Goal: Task Accomplishment & Management: Use online tool/utility

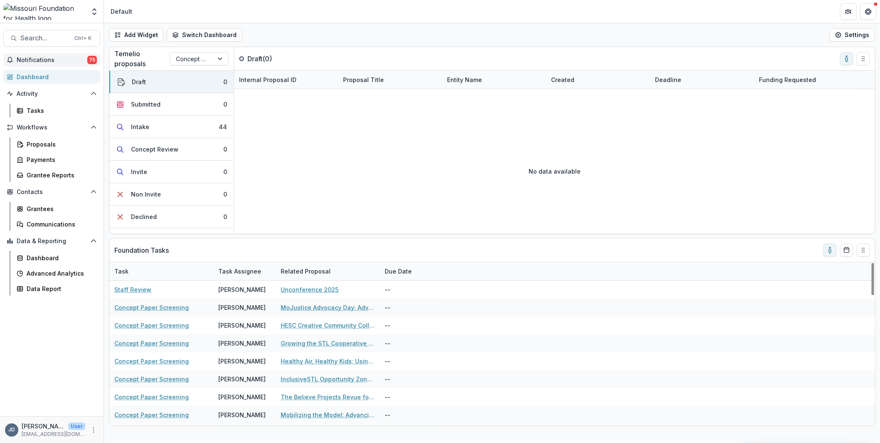
click at [39, 55] on button "Notifications 75" at bounding box center [51, 59] width 97 height 13
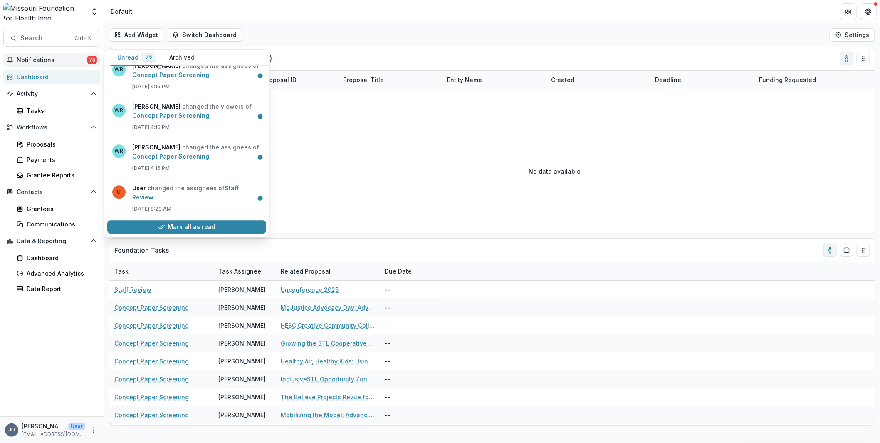
scroll to position [2900, 0]
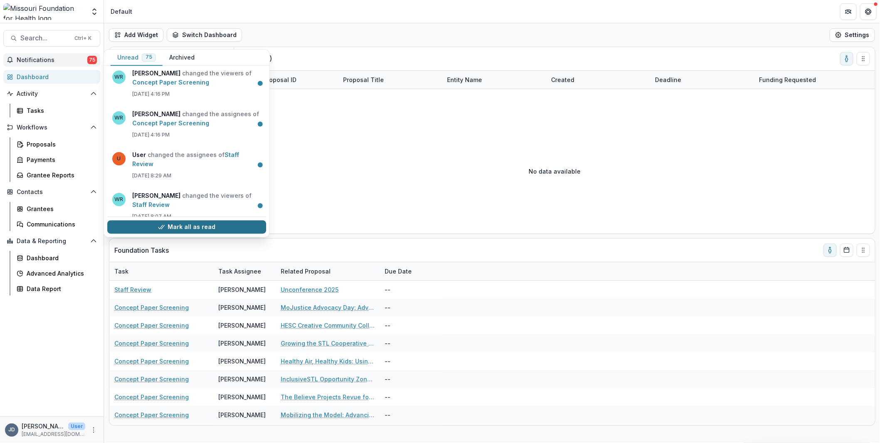
click at [174, 227] on button "Mark all as read" at bounding box center [186, 226] width 159 height 13
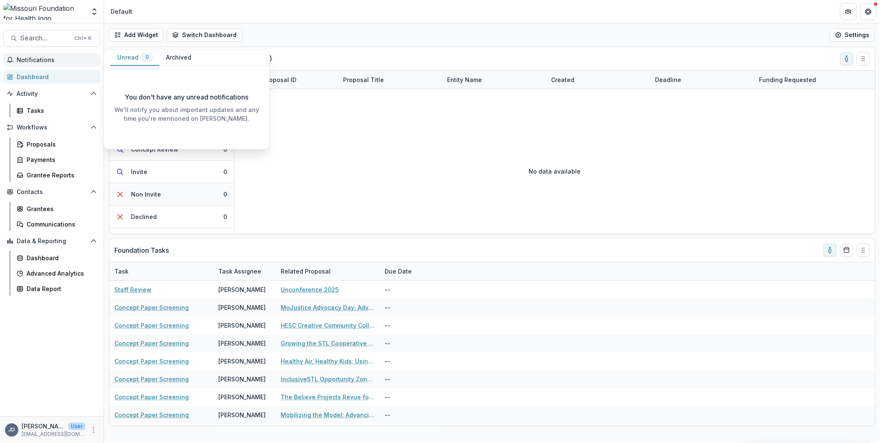
scroll to position [0, 0]
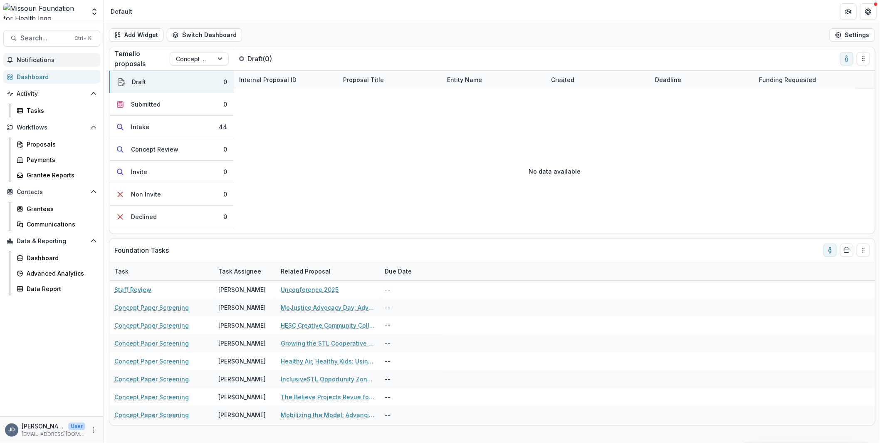
click at [287, 203] on div "No data available" at bounding box center [554, 171] width 641 height 125
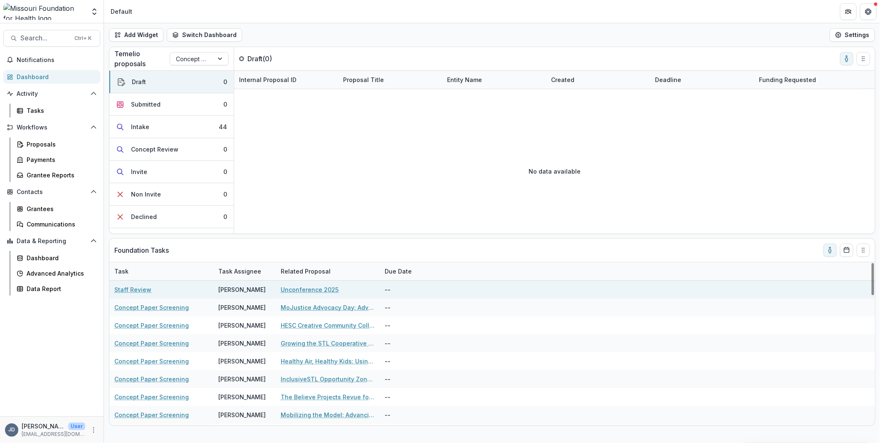
click at [134, 287] on link "Staff Review" at bounding box center [132, 289] width 37 height 9
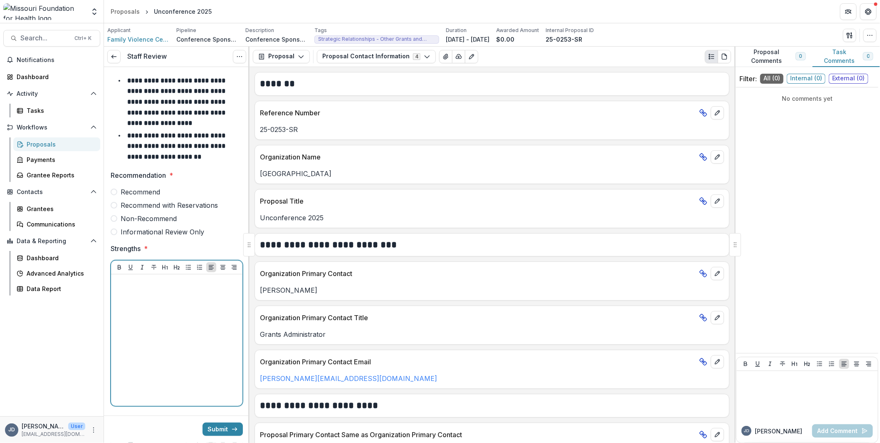
click at [156, 312] on div at bounding box center [176, 339] width 125 height 125
click at [113, 189] on span at bounding box center [114, 191] width 7 height 7
click at [182, 287] on div at bounding box center [176, 339] width 125 height 125
click at [172, 342] on div at bounding box center [176, 339] width 125 height 125
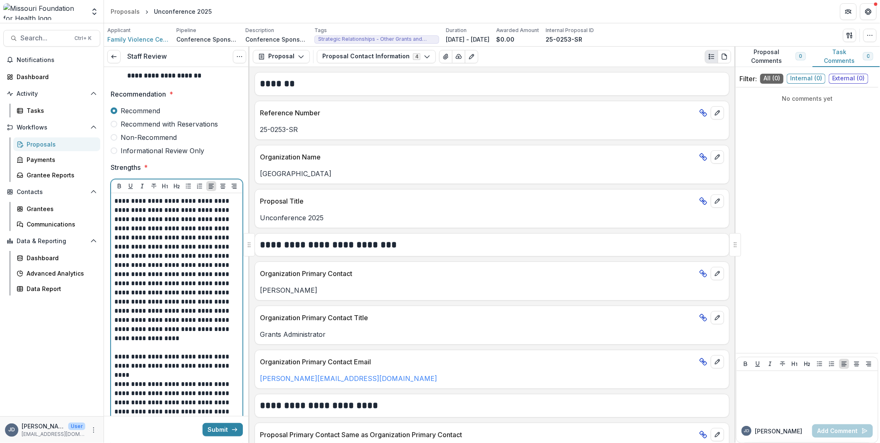
scroll to position [45, 0]
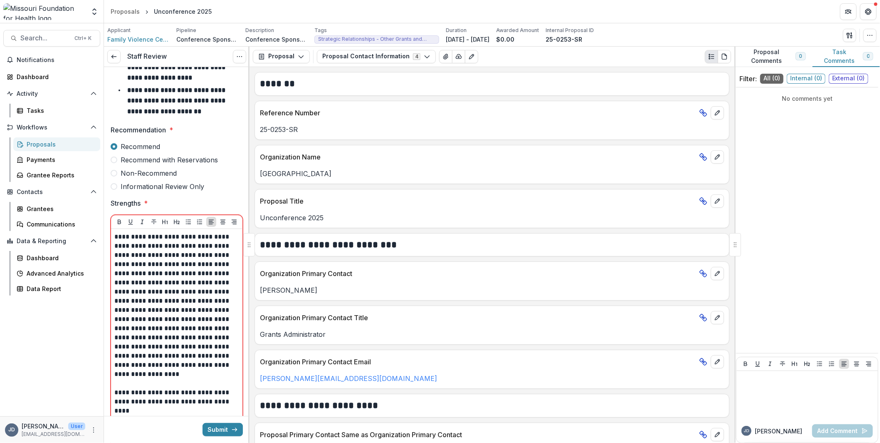
click at [114, 233] on div "**********" at bounding box center [176, 379] width 131 height 300
click at [115, 235] on p "**********" at bounding box center [175, 305] width 123 height 146
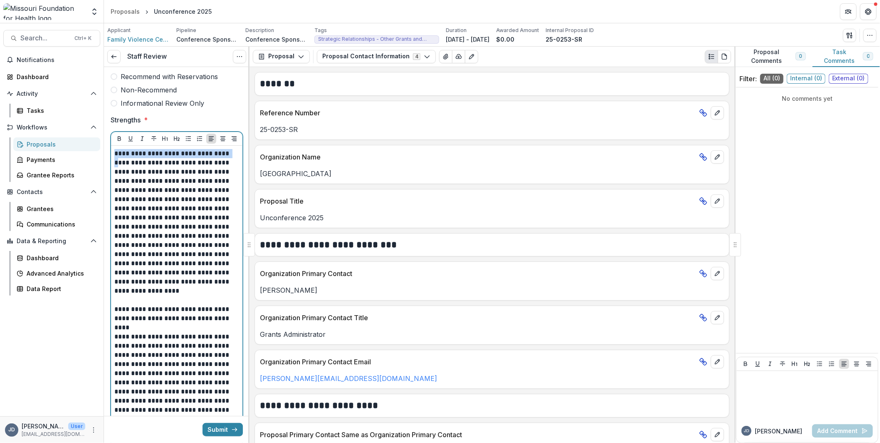
drag, startPoint x: 225, startPoint y: 151, endPoint x: 111, endPoint y: 155, distance: 113.6
click at [111, 155] on div "**********" at bounding box center [176, 296] width 131 height 300
click at [227, 152] on p "**********" at bounding box center [175, 217] width 123 height 137
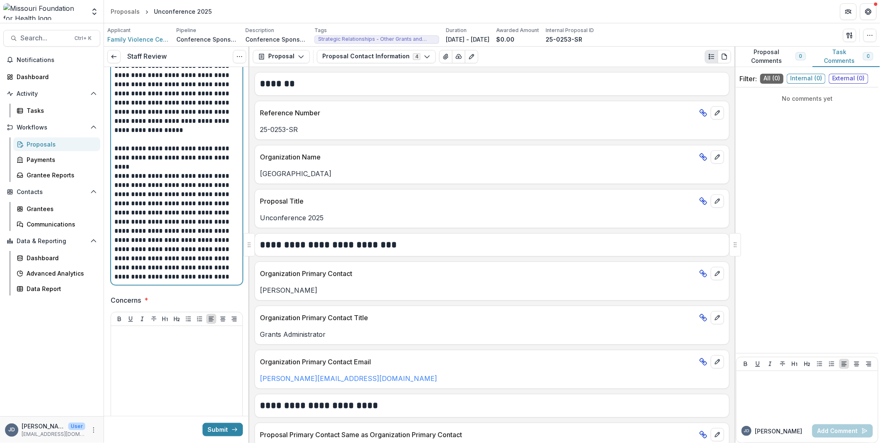
scroll to position [295, 0]
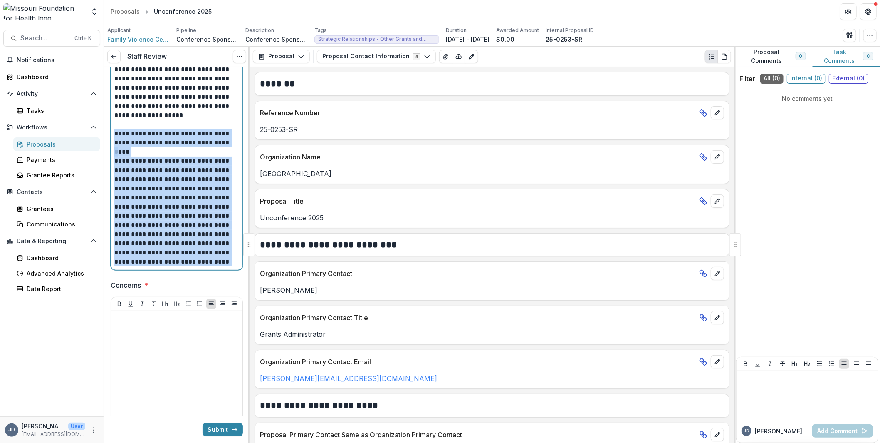
drag, startPoint x: 173, startPoint y: 126, endPoint x: 232, endPoint y: 283, distance: 168.2
click at [232, 283] on div "**********" at bounding box center [177, 202] width 132 height 860
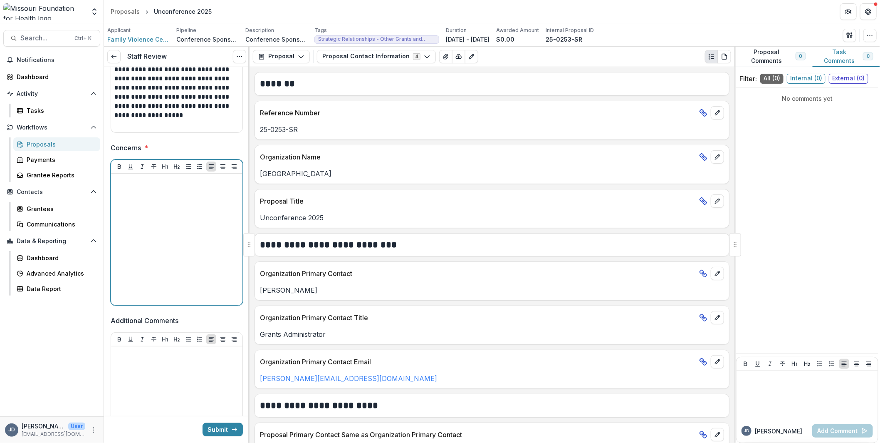
click at [166, 227] on div at bounding box center [176, 239] width 125 height 125
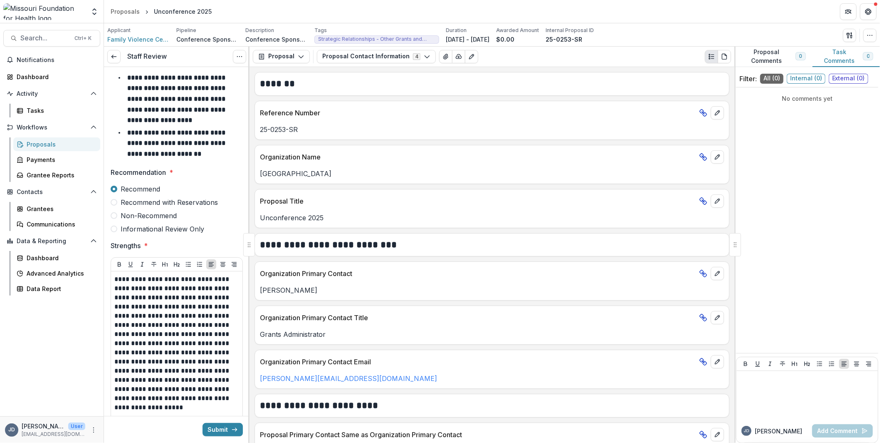
scroll to position [0, 0]
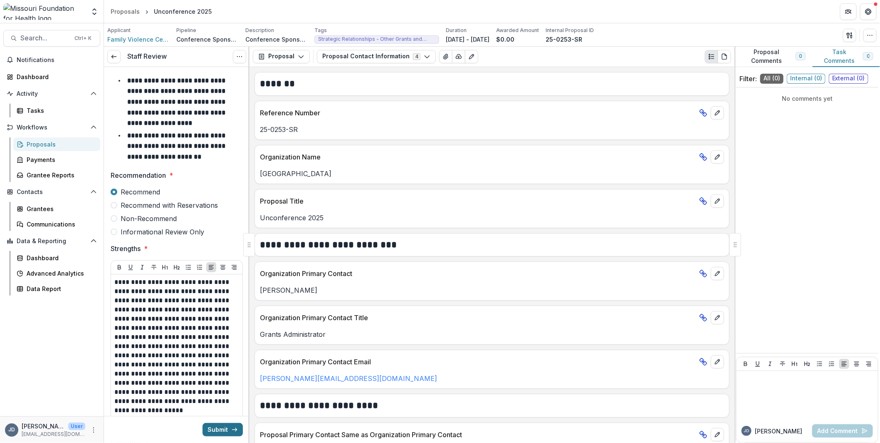
click at [218, 430] on button "Submit" at bounding box center [223, 429] width 40 height 13
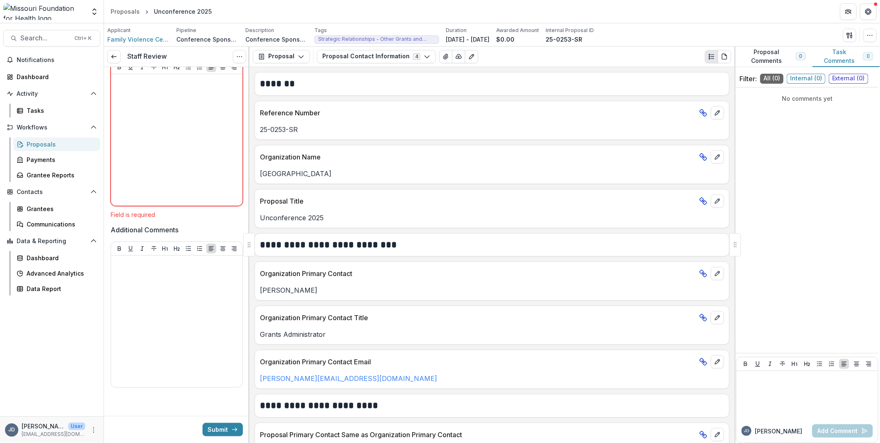
scroll to position [270, 0]
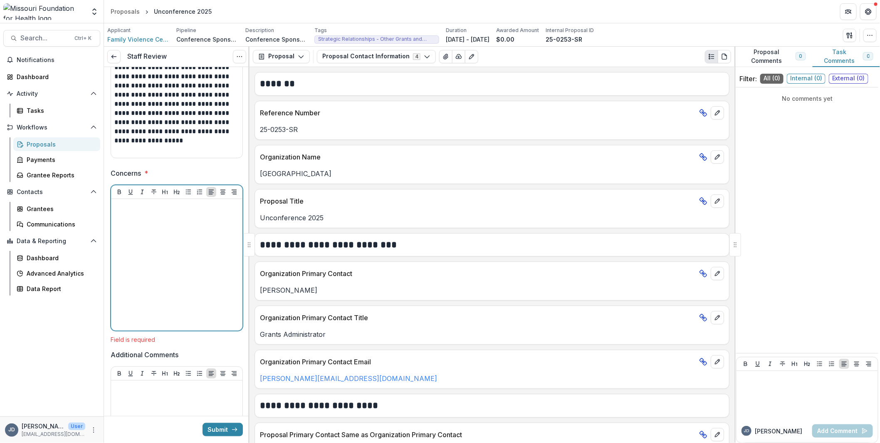
click at [158, 253] on div at bounding box center [176, 264] width 125 height 125
drag, startPoint x: 108, startPoint y: 196, endPoint x: 31, endPoint y: 187, distance: 77.0
click at [31, 187] on main "**********" at bounding box center [440, 232] width 880 height 419
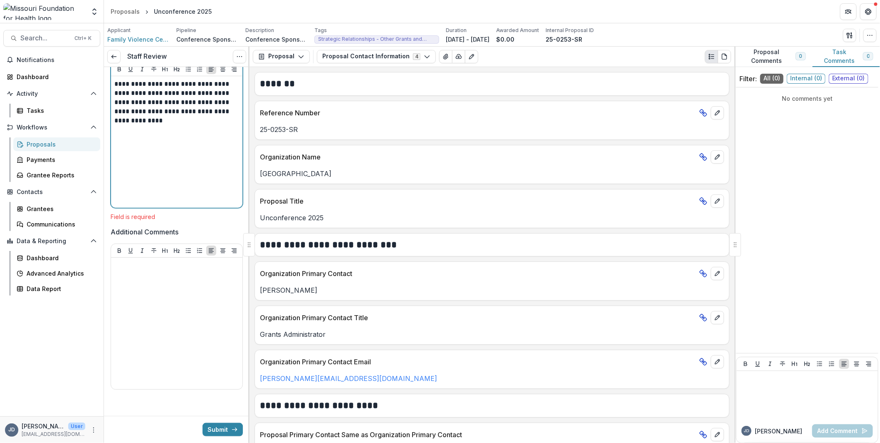
scroll to position [394, 0]
drag, startPoint x: 234, startPoint y: 114, endPoint x: 114, endPoint y: 124, distance: 120.2
click at [114, 124] on div "**********" at bounding box center [176, 139] width 125 height 125
click at [159, 79] on p "**********" at bounding box center [175, 95] width 123 height 37
click at [218, 108] on p "**********" at bounding box center [175, 95] width 123 height 37
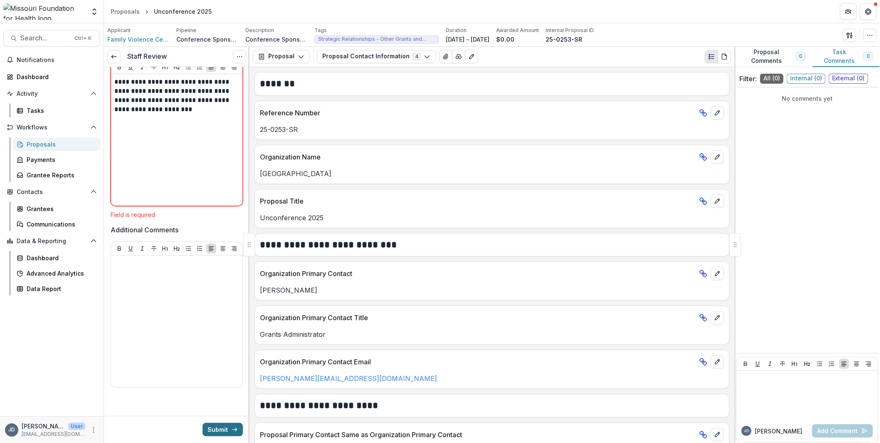
click at [231, 426] on icon "submit" at bounding box center [234, 429] width 7 height 7
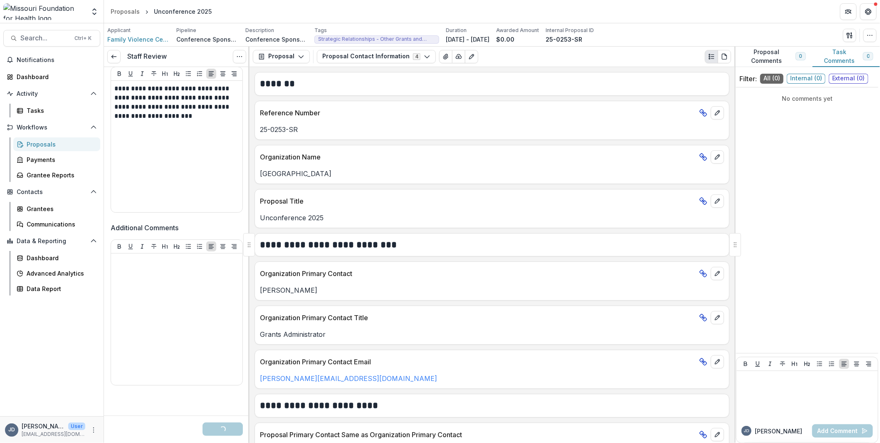
scroll to position [386, 0]
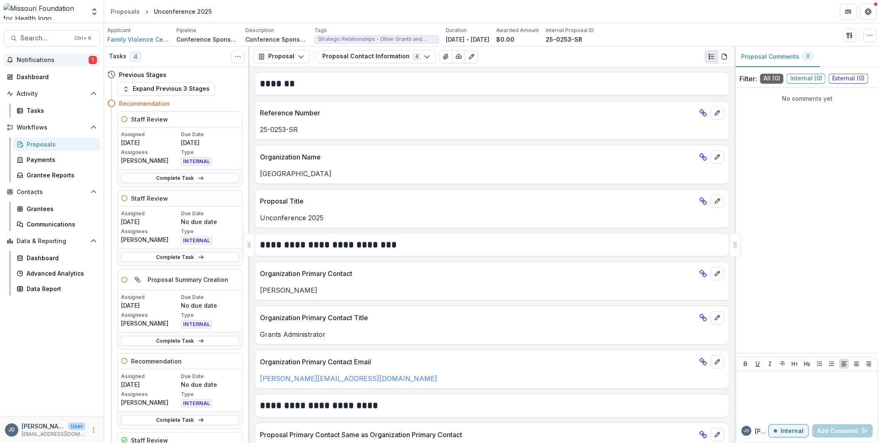
click at [49, 58] on span "Notifications" at bounding box center [53, 60] width 72 height 7
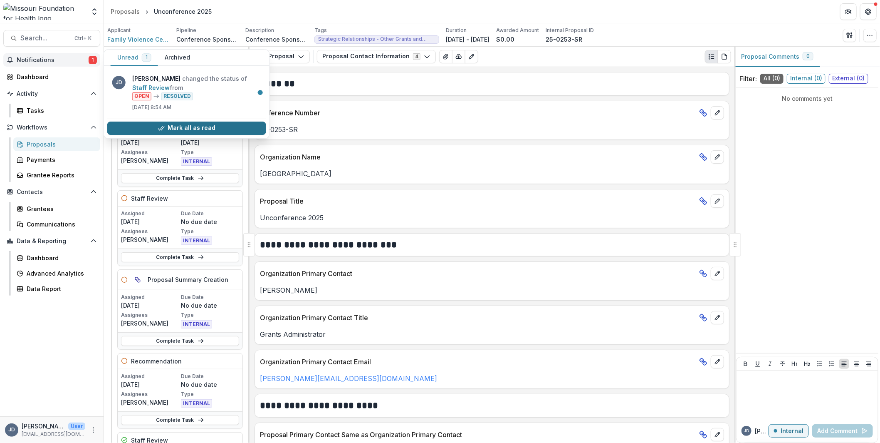
click at [174, 126] on button "Mark all as read" at bounding box center [186, 127] width 159 height 13
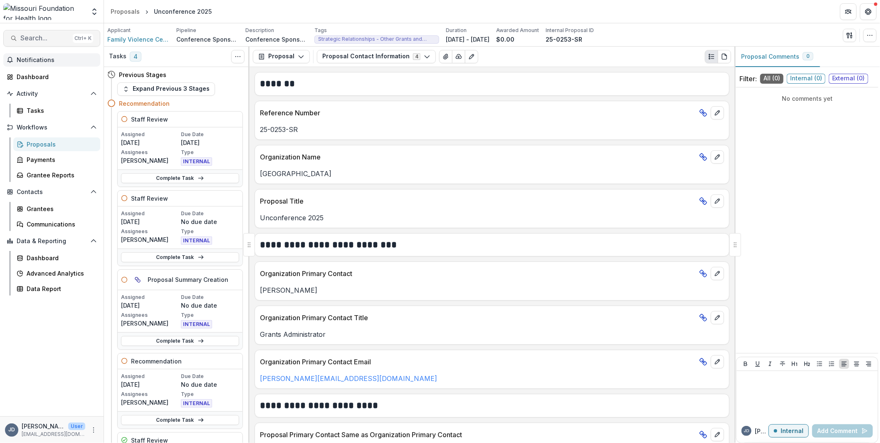
click at [45, 35] on span "Search..." at bounding box center [44, 38] width 49 height 8
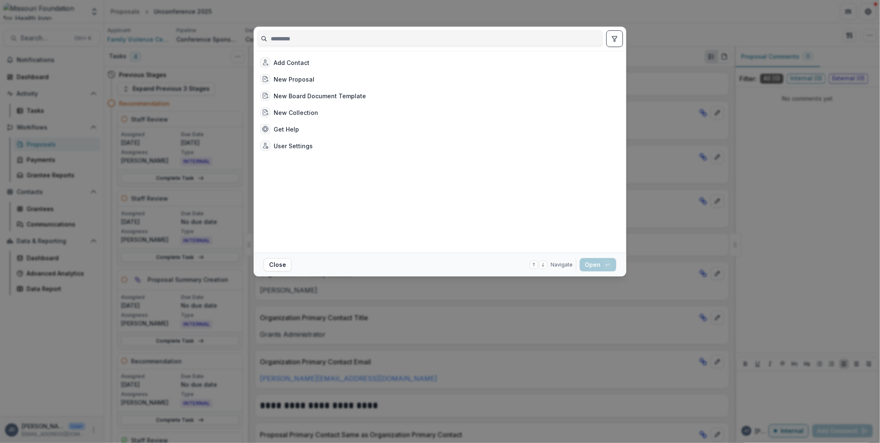
click at [287, 41] on input at bounding box center [430, 38] width 345 height 13
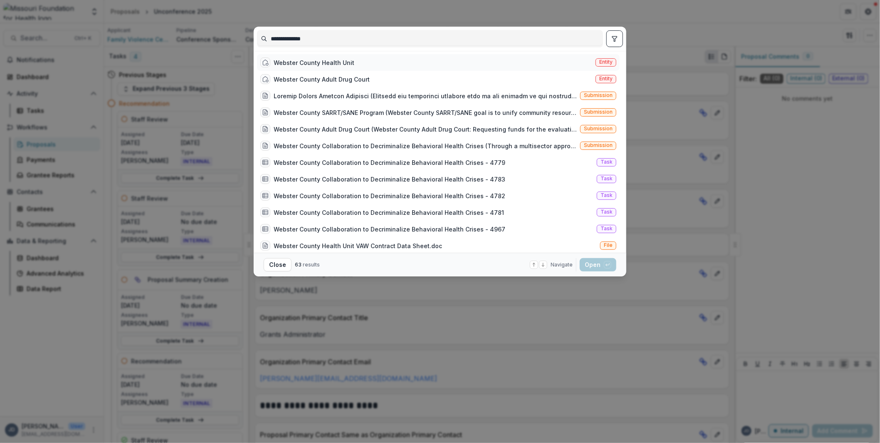
type input "**********"
click at [304, 61] on div "Webster County Health Unit" at bounding box center [314, 62] width 81 height 9
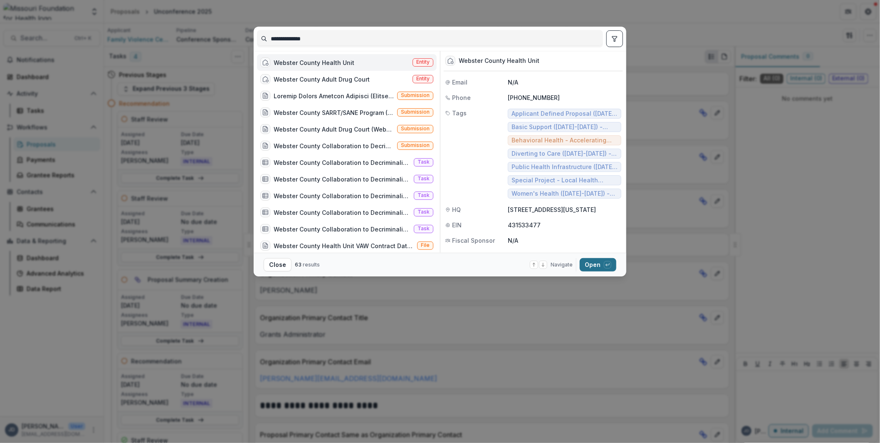
click at [595, 264] on button "Open with enter key" at bounding box center [598, 264] width 37 height 13
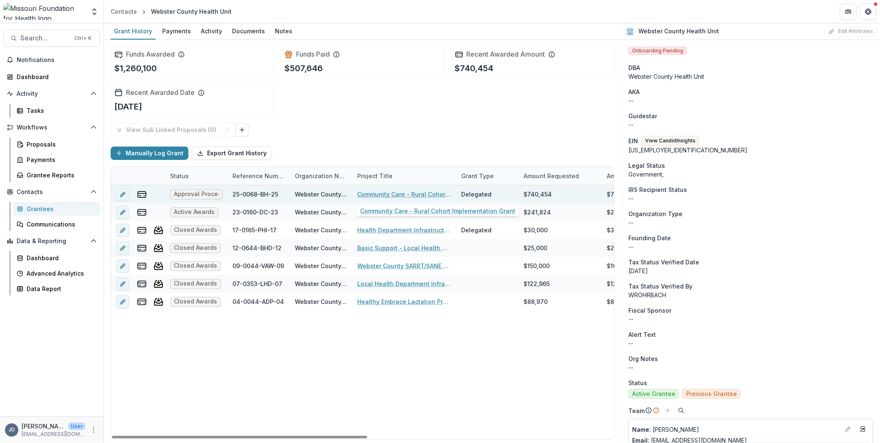
click at [399, 193] on link "Community Care - Rural Cohort Implementation Grant" at bounding box center [404, 194] width 94 height 9
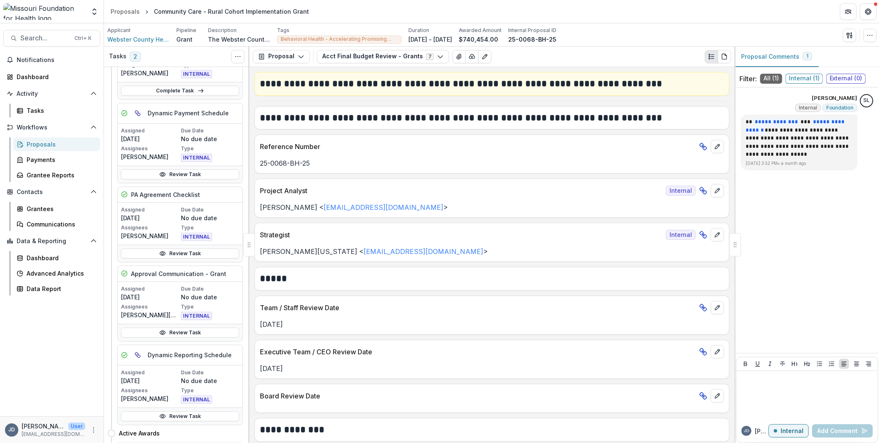
scroll to position [208, 0]
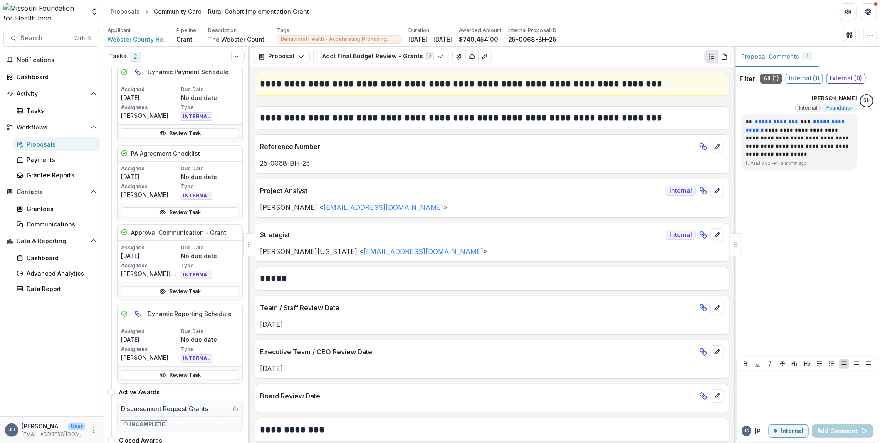
click at [154, 240] on div "Assigned [DATE] Due Date No due date Assignees [PERSON_NAME][US_STATE] Type INT…" at bounding box center [180, 261] width 125 height 42
click at [152, 225] on div "Approval Communication - Grant" at bounding box center [180, 233] width 125 height 16
click at [134, 240] on div "Assigned [DATE] Due Date No due date Assignees [PERSON_NAME][US_STATE] Type INT…" at bounding box center [180, 261] width 125 height 42
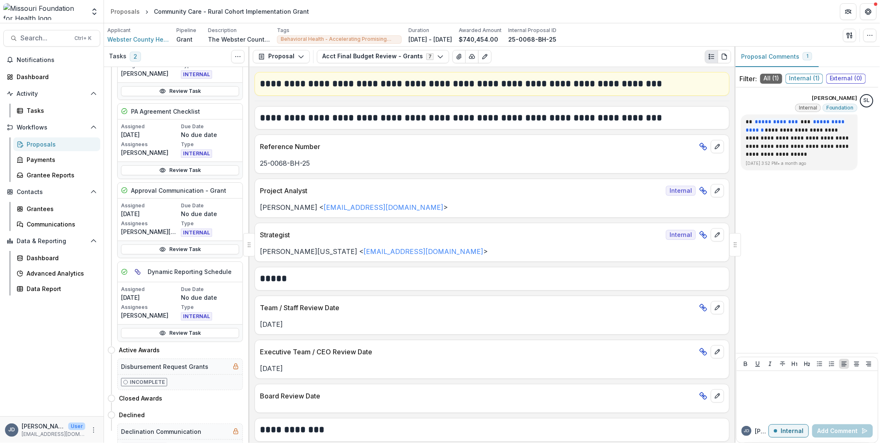
click at [154, 250] on link "Review Task" at bounding box center [180, 249] width 118 height 10
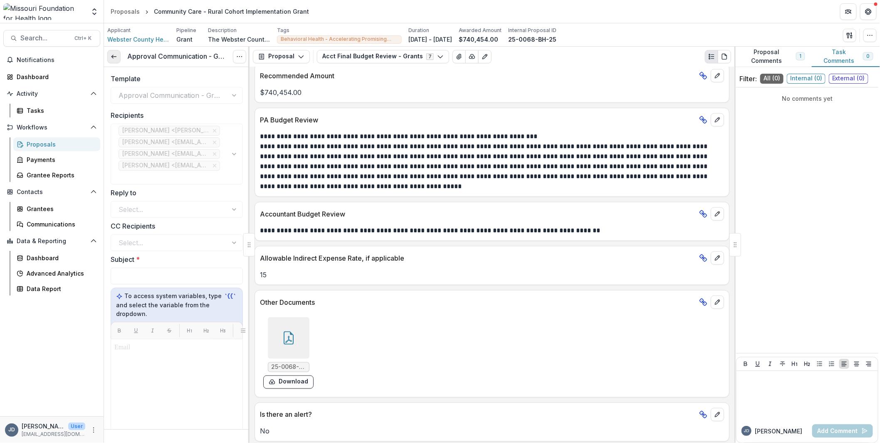
click at [116, 54] on icon at bounding box center [114, 56] width 7 height 7
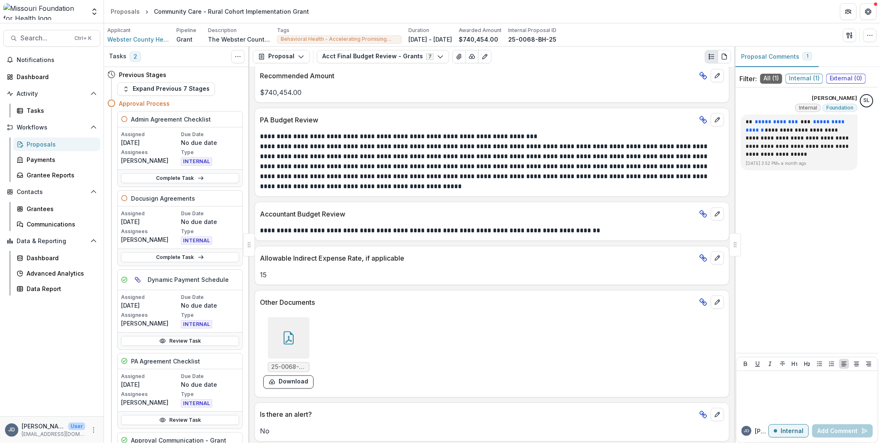
click at [849, 74] on span "External ( 0 )" at bounding box center [847, 79] width 40 height 10
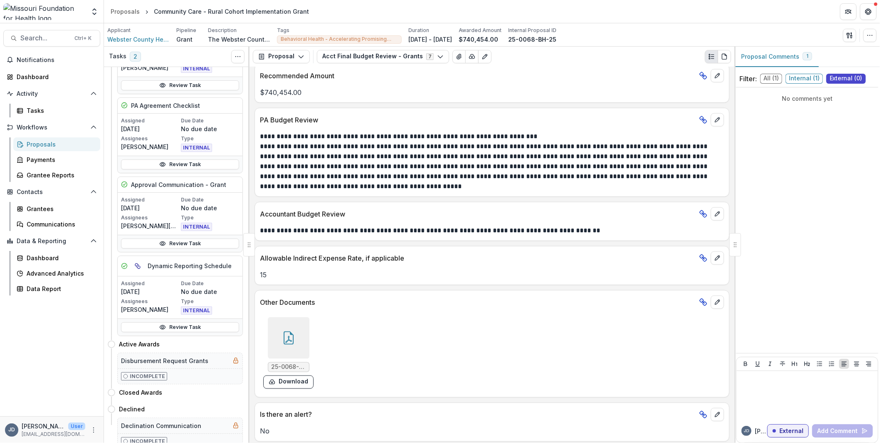
scroll to position [258, 0]
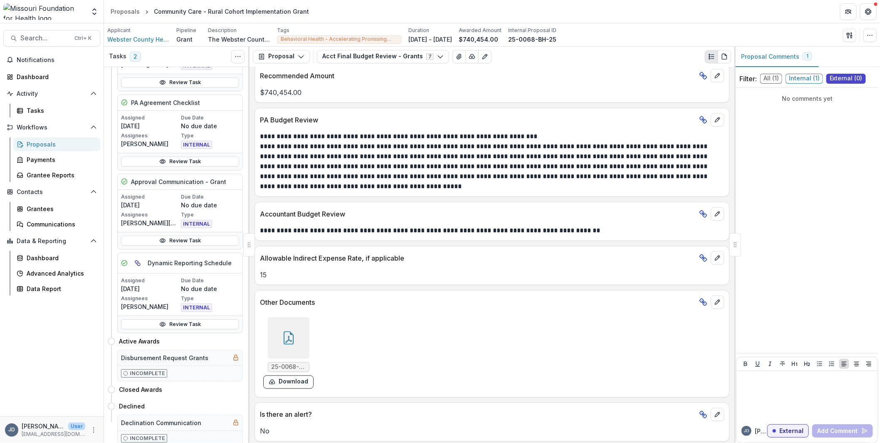
click at [168, 214] on p "Assignees" at bounding box center [150, 214] width 58 height 7
click at [162, 235] on link "Review Task" at bounding box center [180, 240] width 118 height 10
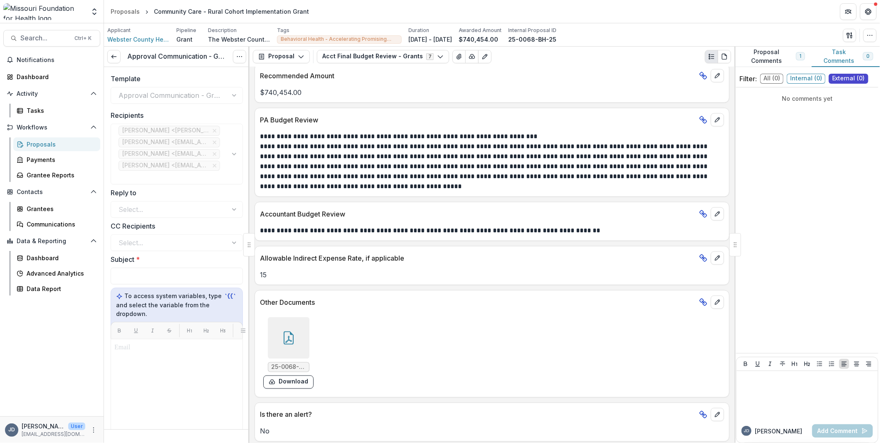
click at [775, 56] on button "Proposal Comments 1" at bounding box center [773, 57] width 77 height 20
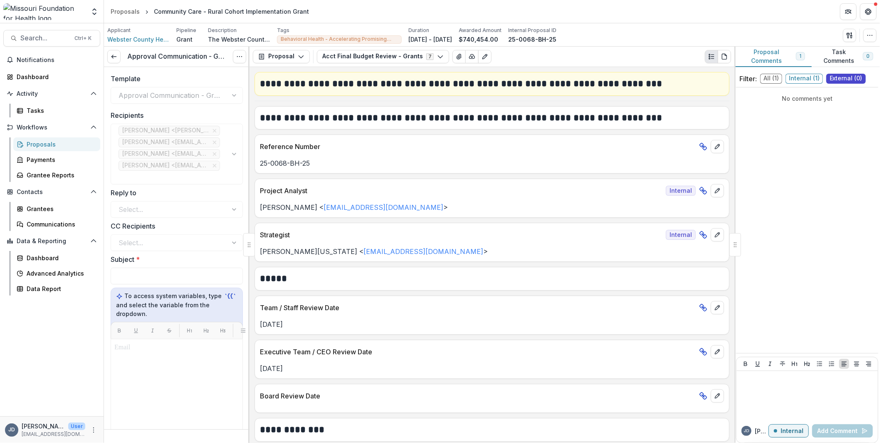
click at [175, 90] on div "Approval Communication - Grant with No Orientation" at bounding box center [177, 95] width 132 height 17
click at [149, 100] on div "Approval Communication - Grant with No Orientation" at bounding box center [177, 95] width 132 height 17
click at [241, 62] on button "Options" at bounding box center [239, 56] width 13 height 13
click at [193, 78] on link "View task" at bounding box center [199, 76] width 89 height 14
